Goal: Task Accomplishment & Management: Complete application form

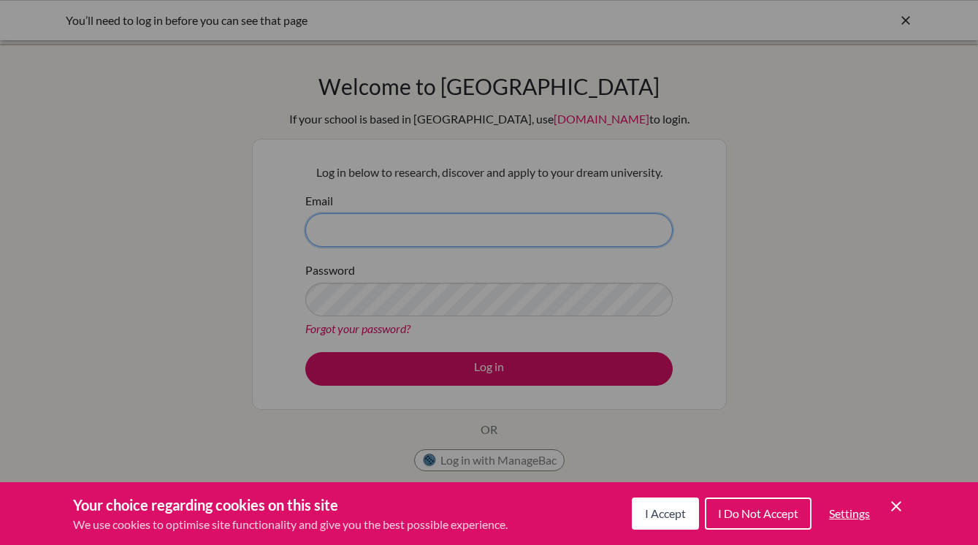
type input "julie.gu@icsptk.org"
click at [732, 518] on span "I Do Not Accept" at bounding box center [758, 513] width 80 height 14
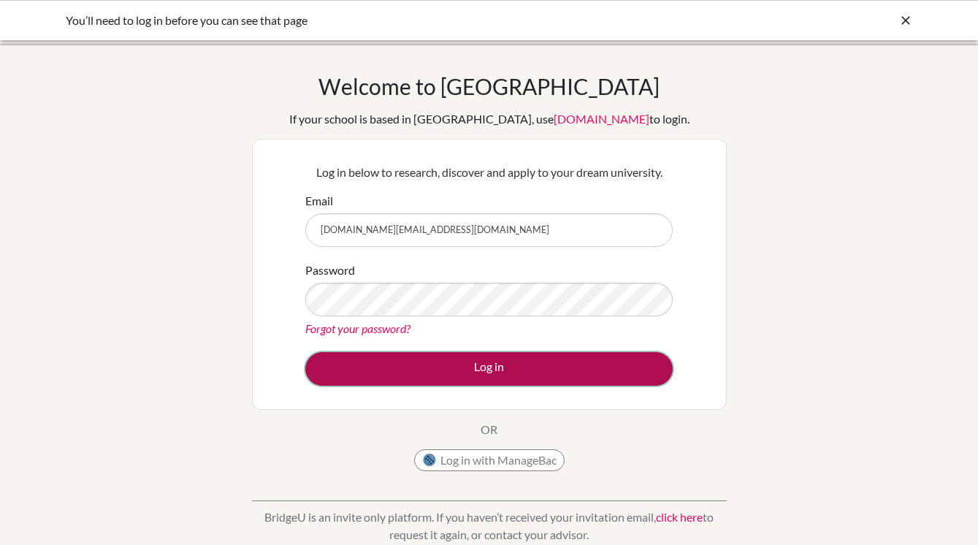
click at [551, 374] on button "Log in" at bounding box center [488, 369] width 367 height 34
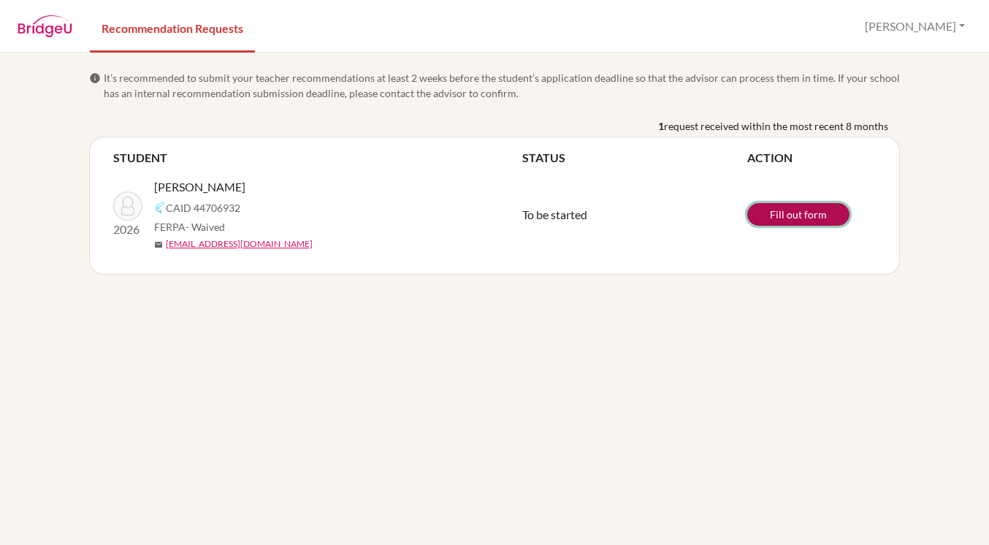
click at [806, 219] on link "Fill out form" at bounding box center [798, 214] width 102 height 23
